Goal: Task Accomplishment & Management: Use online tool/utility

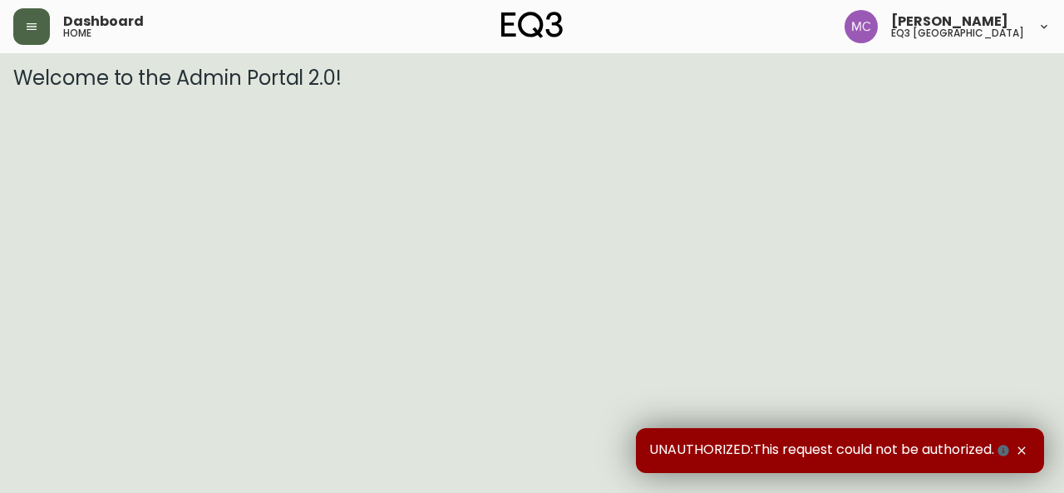
click at [32, 30] on icon "button" at bounding box center [31, 26] width 13 height 13
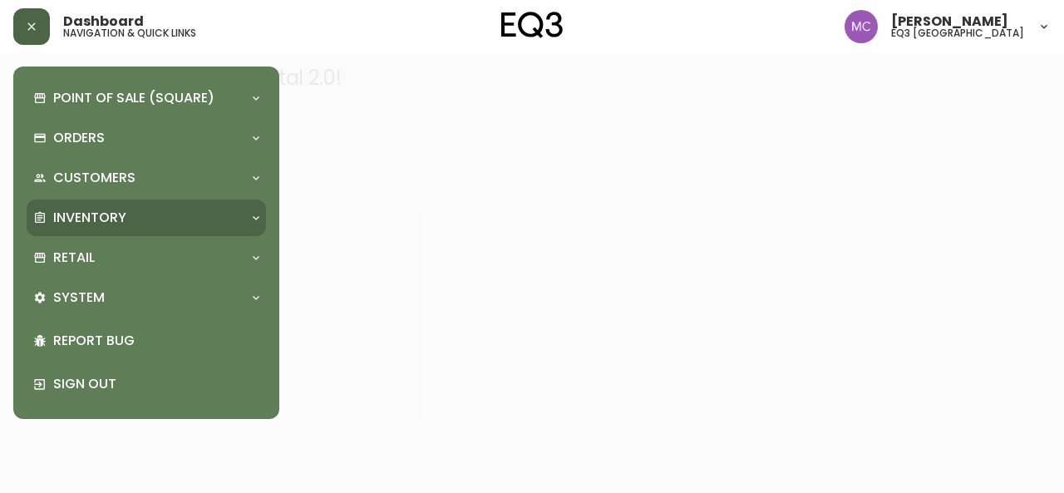
click at [105, 221] on p "Inventory" at bounding box center [89, 218] width 73 height 18
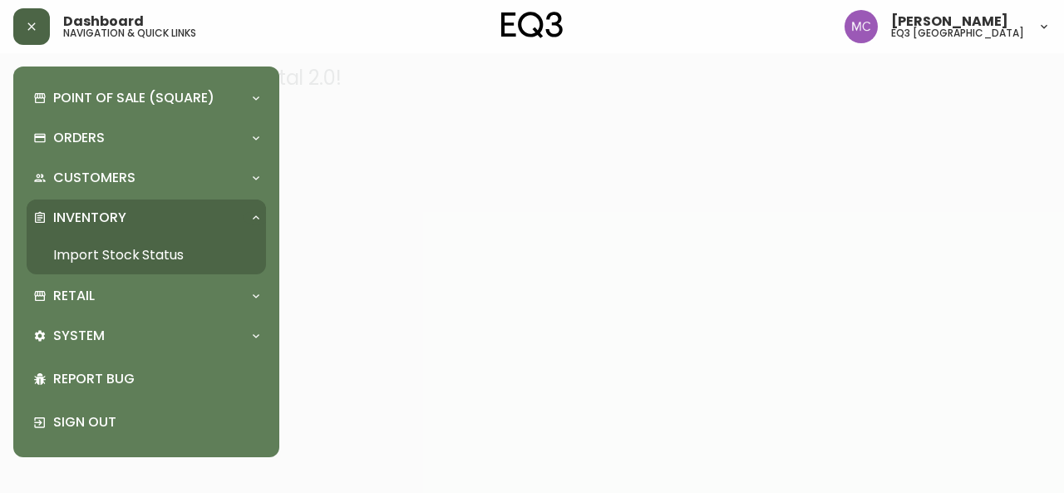
click at [105, 248] on link "Import Stock Status" at bounding box center [146, 255] width 239 height 38
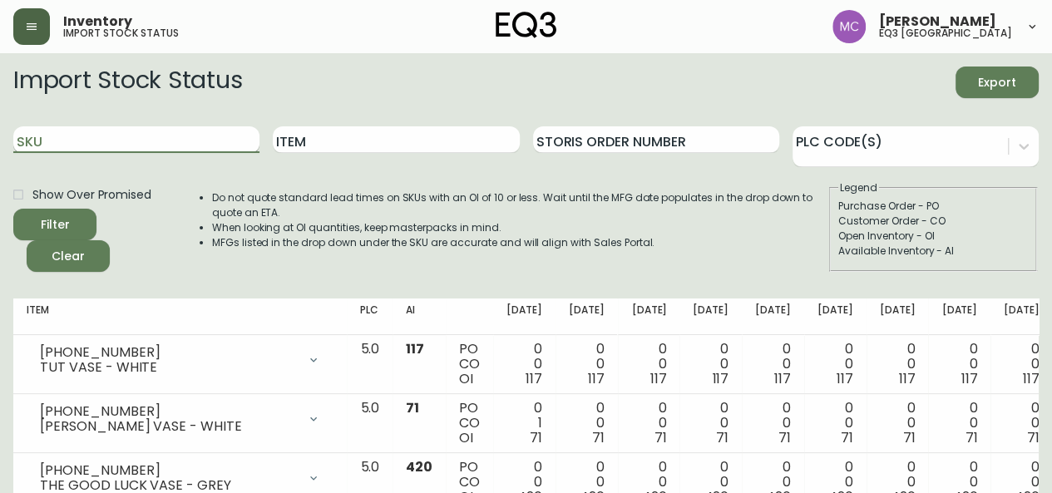
click at [75, 144] on input "SKU" at bounding box center [136, 139] width 246 height 27
paste input "[PHONE_NUMBER]"
type input "[PHONE_NUMBER]"
click at [13, 209] on button "Filter" at bounding box center [54, 225] width 83 height 32
